Goal: Communication & Community: Share content

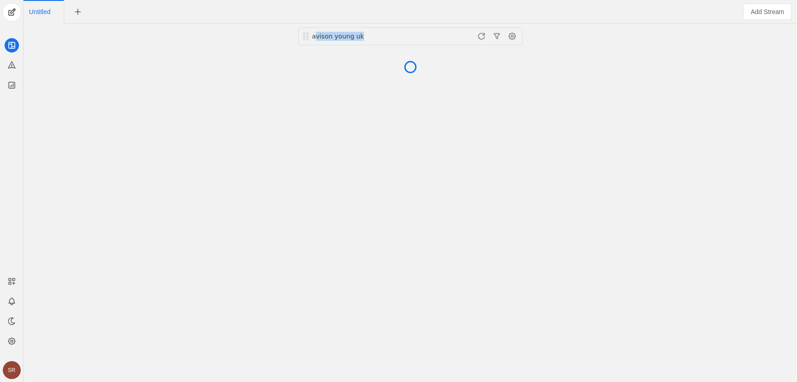
drag, startPoint x: 793, startPoint y: 381, endPoint x: 794, endPoint y: 386, distance: 4.6
click at [794, 381] on html "SR Untitled avison young uk Add Stream Composer Streams Publisher Analytics Con…" at bounding box center [398, 191] width 797 height 382
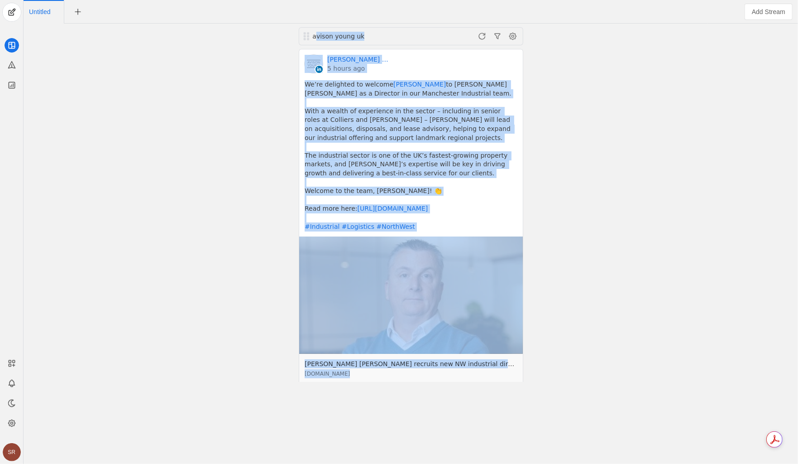
click at [710, 254] on div "avison young uk [PERSON_NAME] [PERSON_NAME] │UK 5 hours ago We’re delighted to …" at bounding box center [411, 244] width 770 height 440
click at [7, 67] on icon at bounding box center [11, 64] width 9 height 9
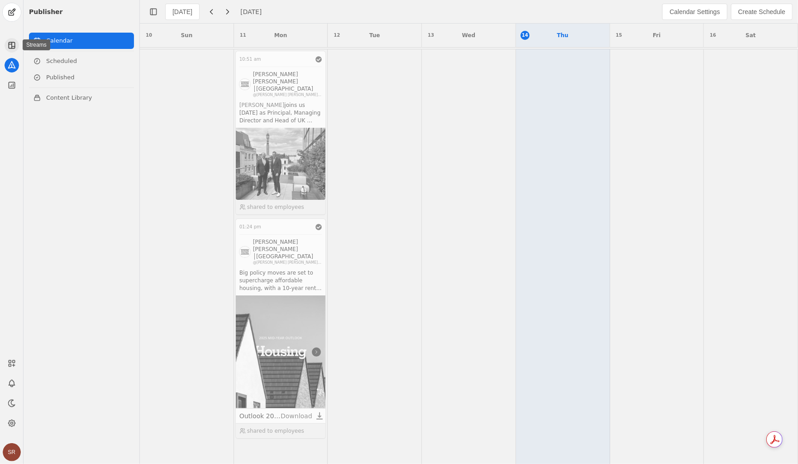
click at [9, 44] on icon at bounding box center [10, 44] width 3 height 0
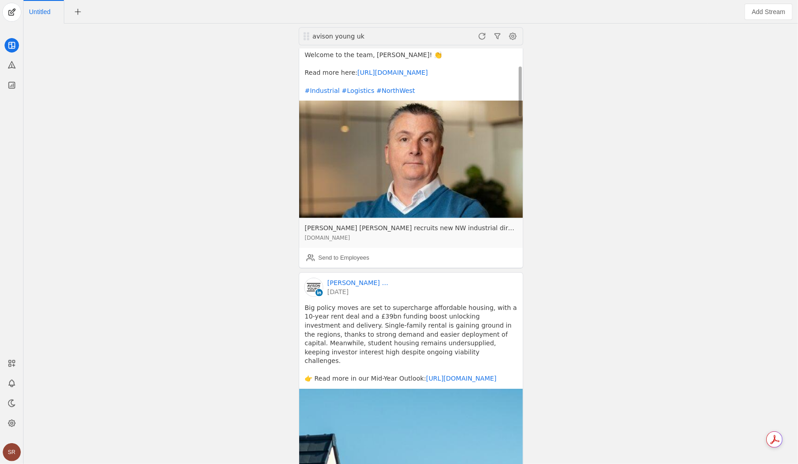
scroll to position [91, 0]
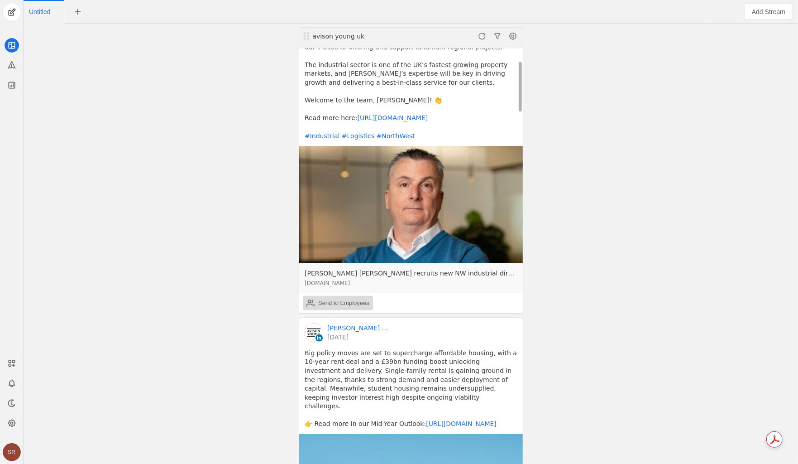
click at [321, 305] on div "Send to Employees" at bounding box center [343, 302] width 51 height 9
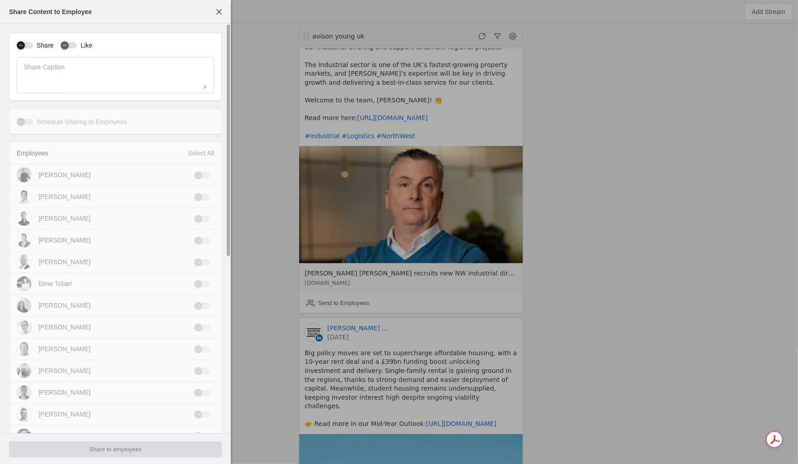
click at [22, 47] on icon "button" at bounding box center [20, 45] width 5 height 5
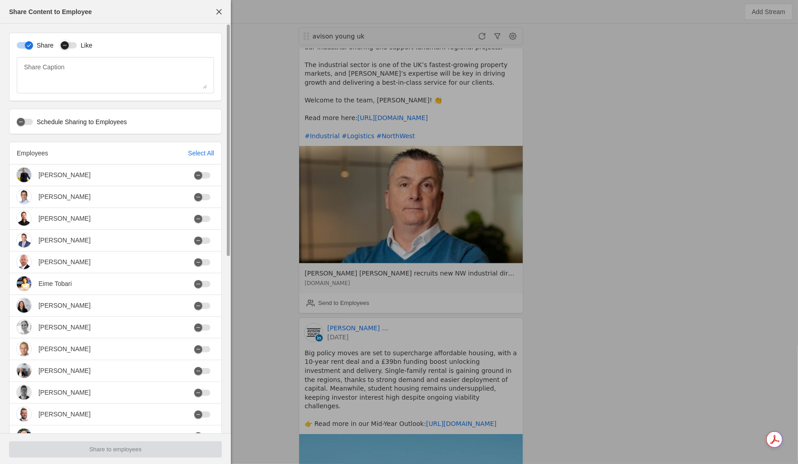
click at [64, 46] on icon "button" at bounding box center [64, 45] width 5 height 5
click at [206, 158] on div "Employees Select All" at bounding box center [116, 153] width 212 height 22
click at [201, 155] on div "Select All" at bounding box center [201, 153] width 26 height 9
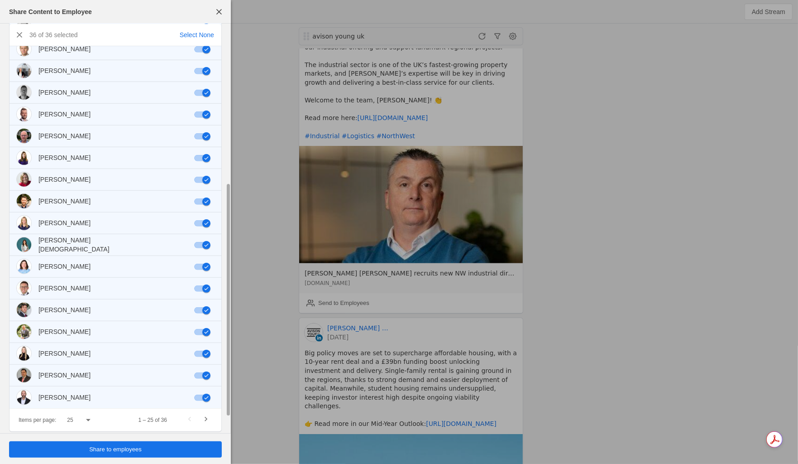
scroll to position [308, 0]
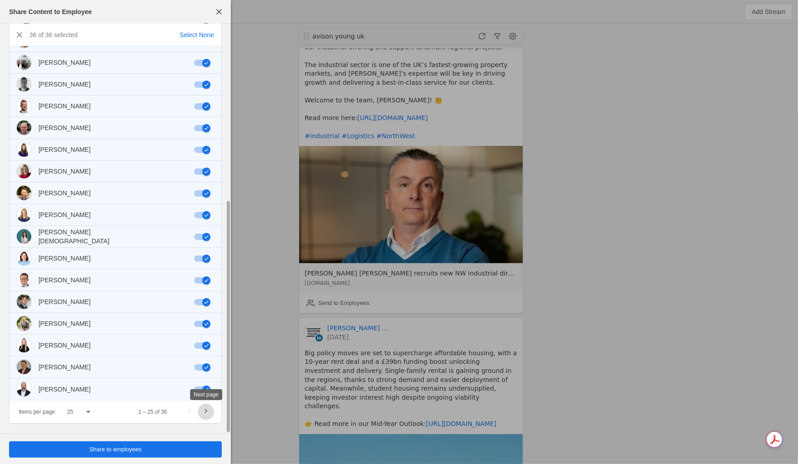
click at [201, 381] on span "Next page" at bounding box center [206, 411] width 16 height 16
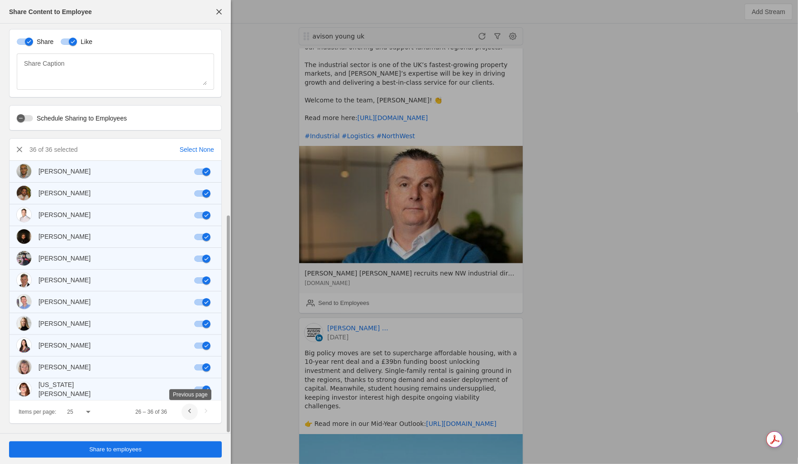
click at [189, 381] on span "Previous page" at bounding box center [190, 411] width 16 height 16
